Goal: Task Accomplishment & Management: Complete application form

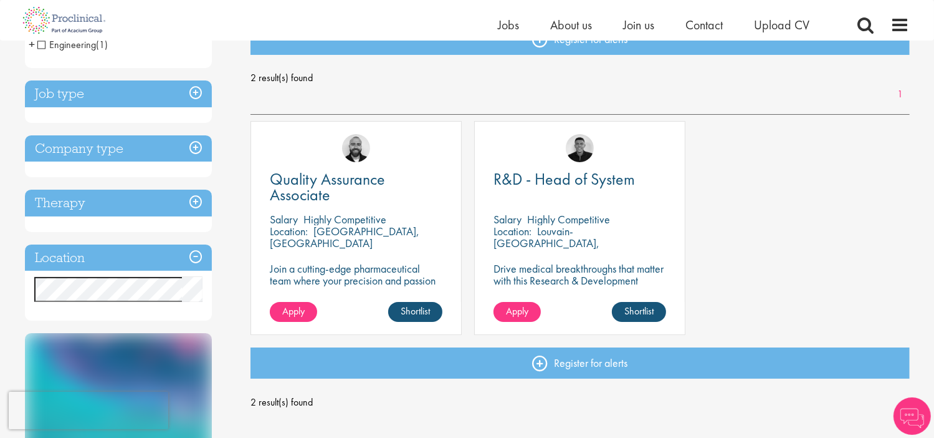
scroll to position [156, 0]
click at [411, 305] on link "Shortlist" at bounding box center [415, 311] width 54 height 20
click at [410, 310] on link "Shortlisted" at bounding box center [410, 311] width 64 height 20
click at [329, 266] on p "Join a cutting-edge pharmaceutical team where your precision and passion for qu…" at bounding box center [356, 285] width 173 height 47
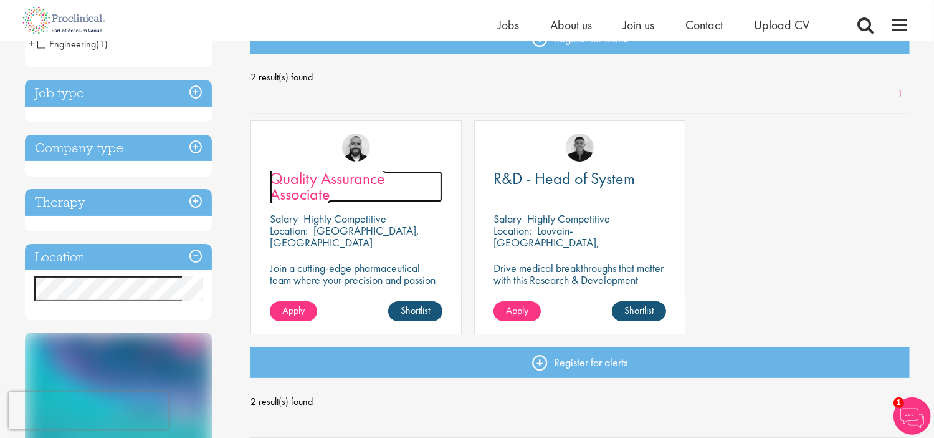
click at [342, 180] on span "Quality Assurance Associate" at bounding box center [327, 186] width 115 height 37
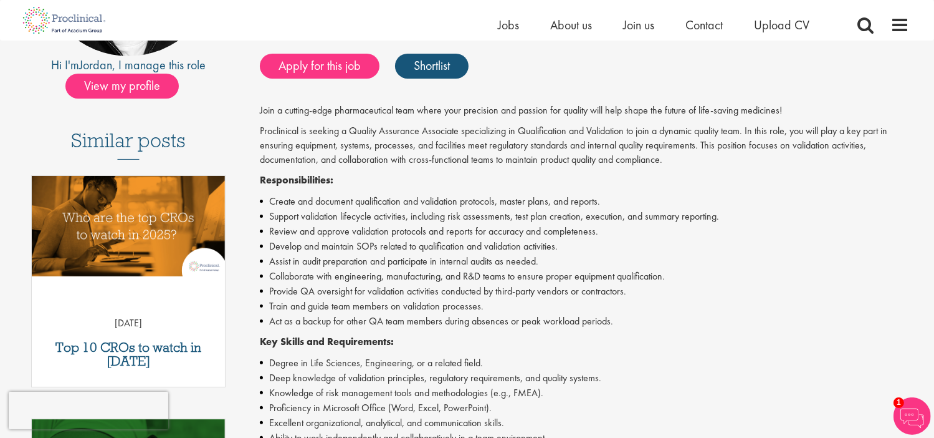
scroll to position [100, 0]
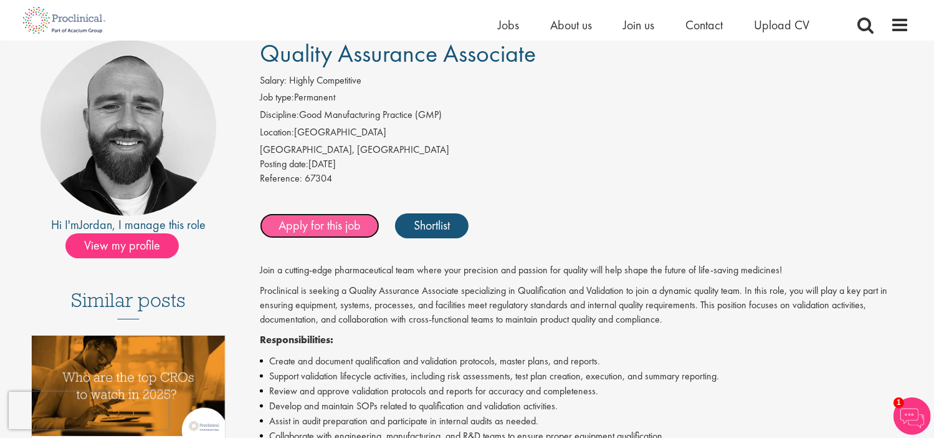
click at [318, 223] on link "Apply for this job" at bounding box center [320, 225] width 120 height 25
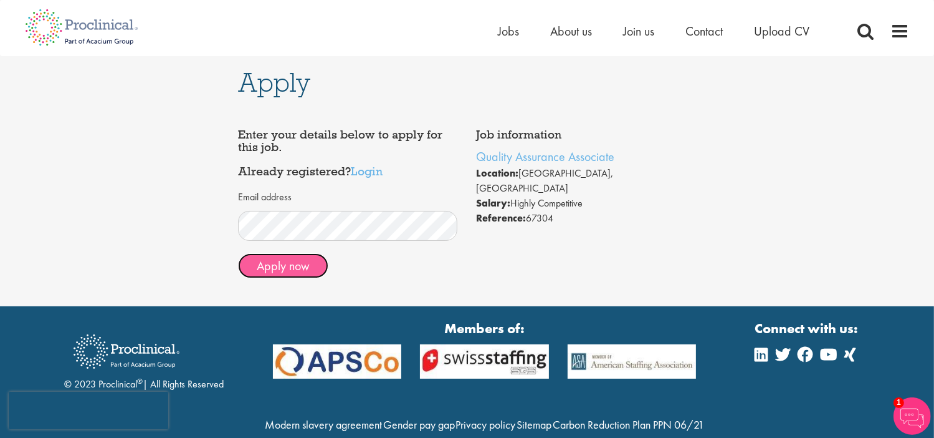
click at [291, 264] on button "Apply now" at bounding box center [283, 265] width 90 height 25
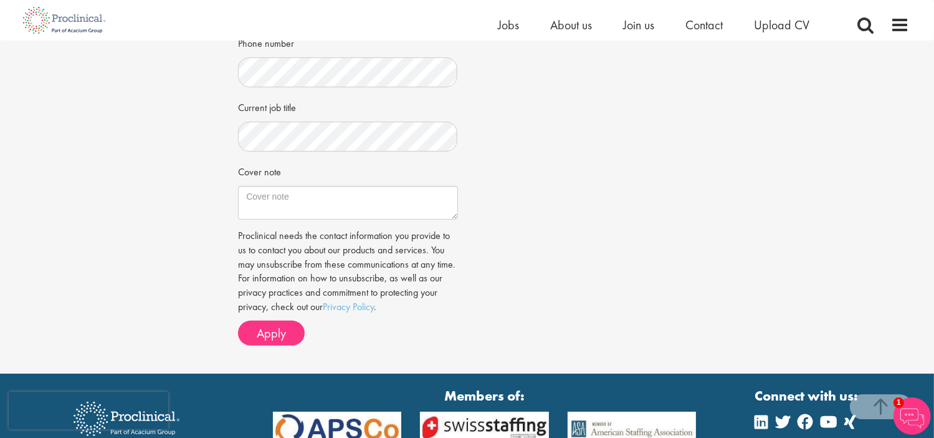
scroll to position [345, 0]
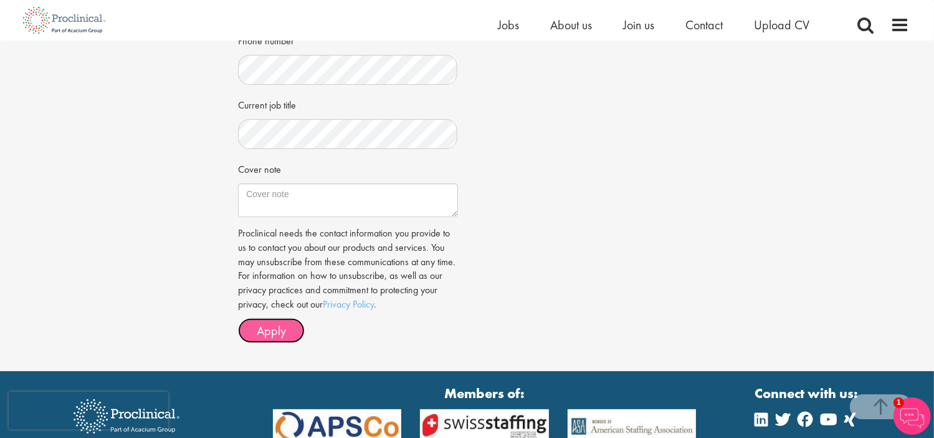
click at [277, 338] on span "Apply" at bounding box center [271, 330] width 29 height 16
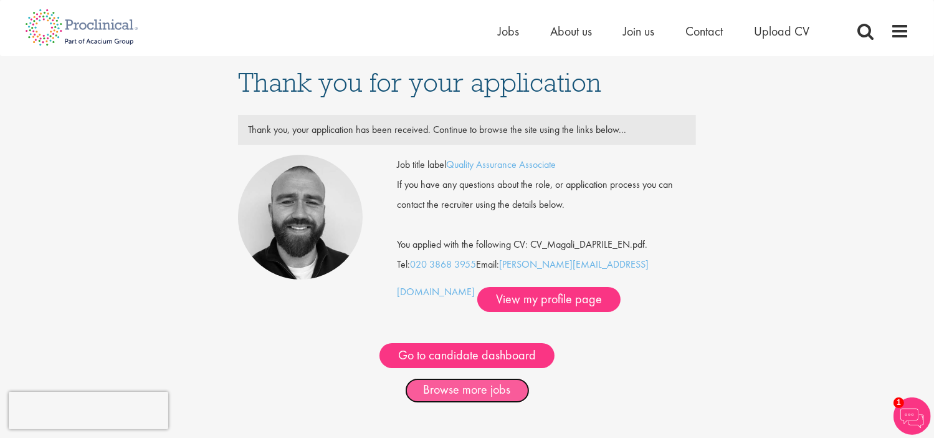
click at [448, 383] on link "Browse more jobs" at bounding box center [467, 390] width 125 height 25
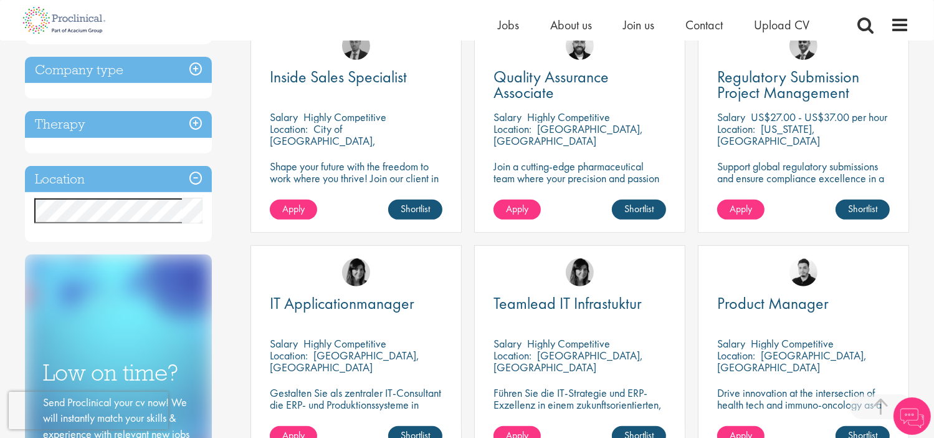
scroll to position [491, 0]
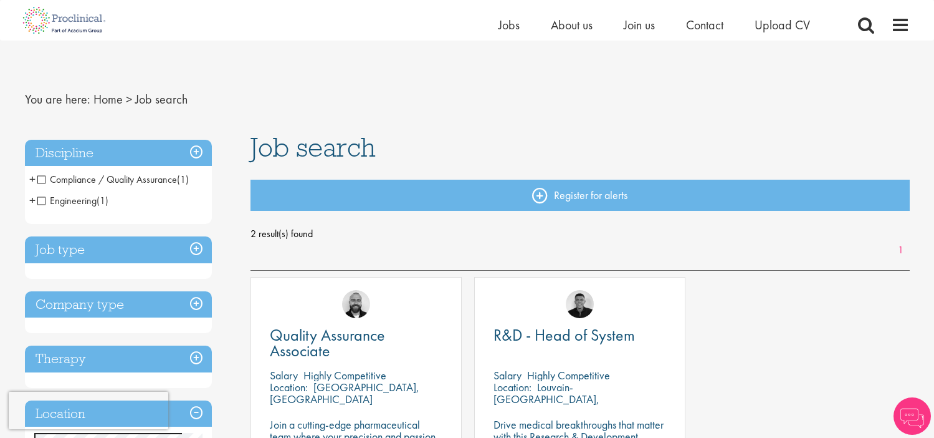
scroll to position [75, 0]
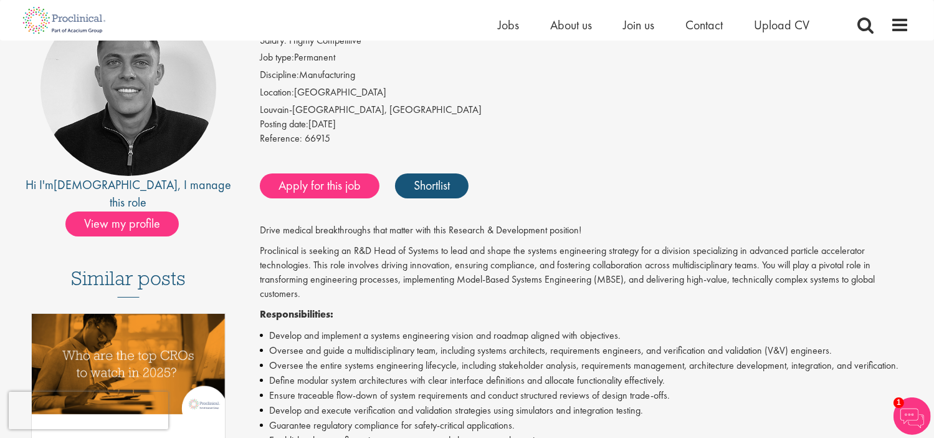
scroll to position [111, 0]
